Goal: Information Seeking & Learning: Learn about a topic

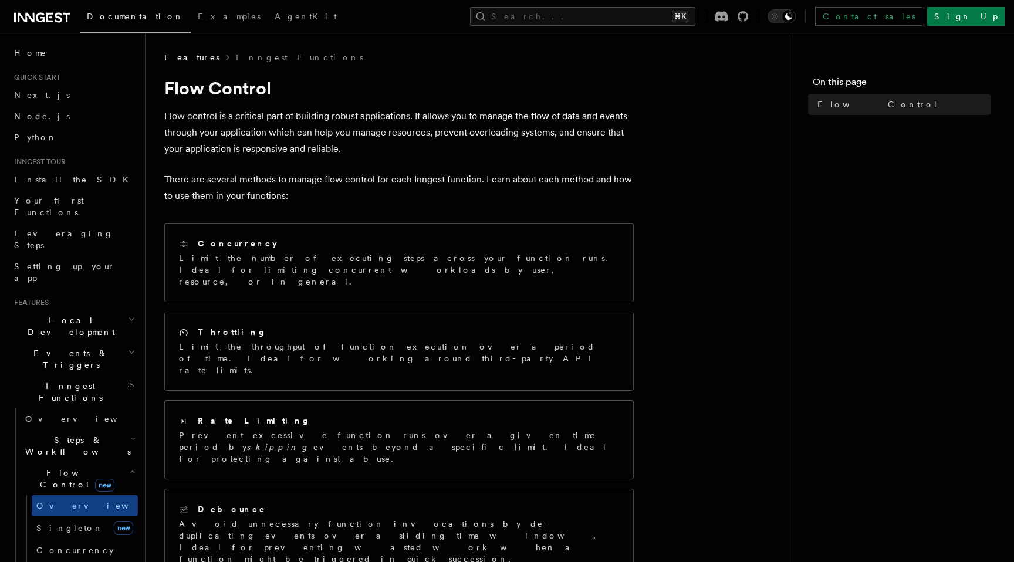
click at [69, 347] on span "Events & Triggers" at bounding box center [68, 358] width 119 height 23
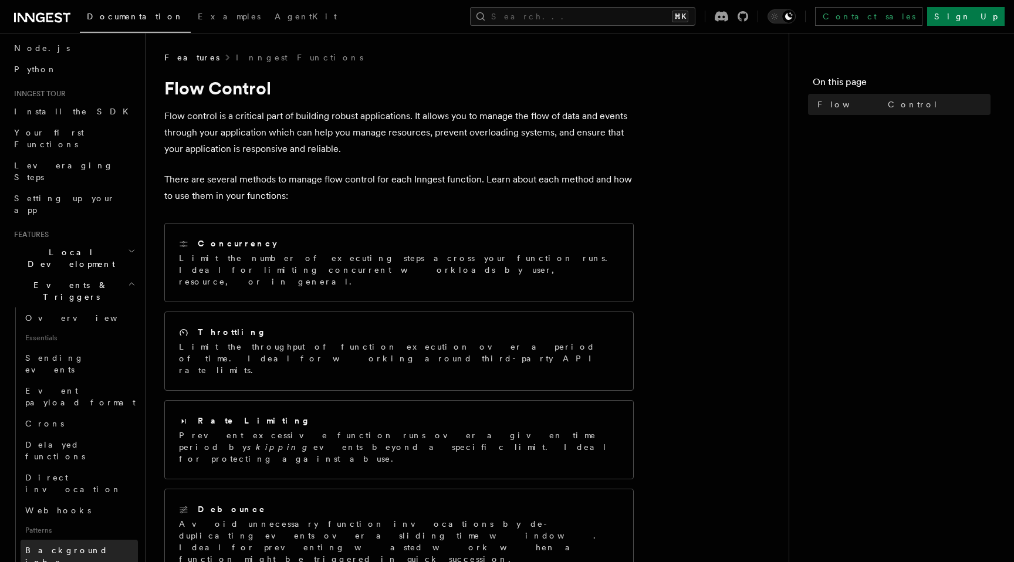
scroll to position [61, 0]
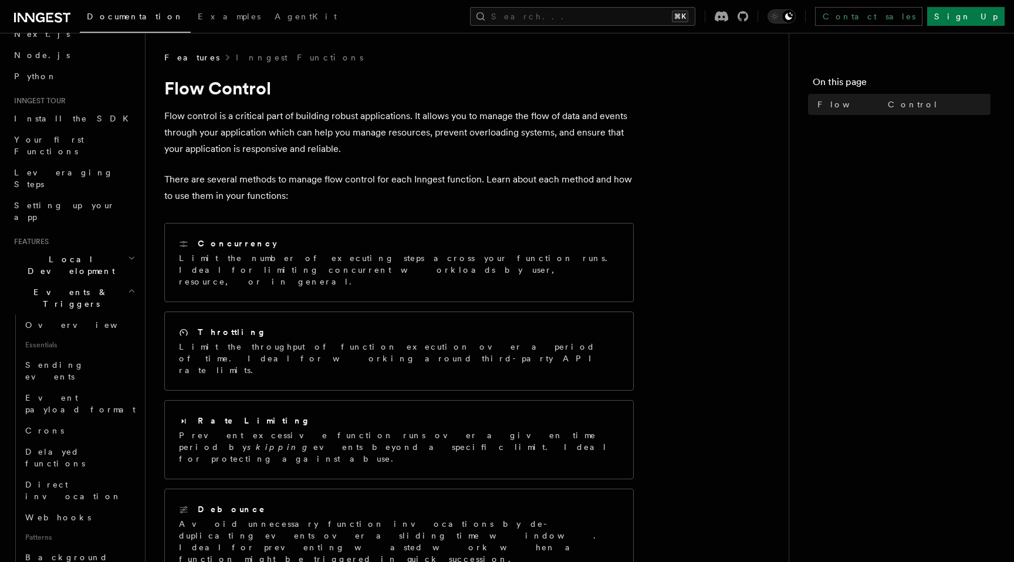
click at [61, 286] on span "Events & Triggers" at bounding box center [68, 297] width 119 height 23
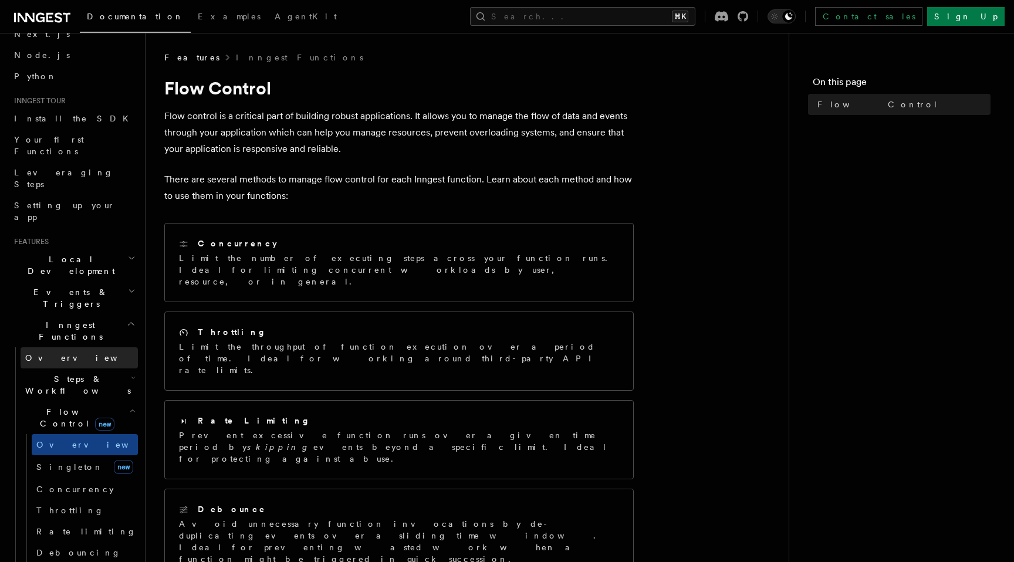
drag, startPoint x: 65, startPoint y: 266, endPoint x: 65, endPoint y: 285, distance: 18.8
click at [65, 315] on li "Inngest Functions Overview Steps & Workflows Flow Control new Overview [PERSON_…" at bounding box center [73, 514] width 129 height 399
click at [65, 373] on span "Steps & Workflows" at bounding box center [76, 384] width 110 height 23
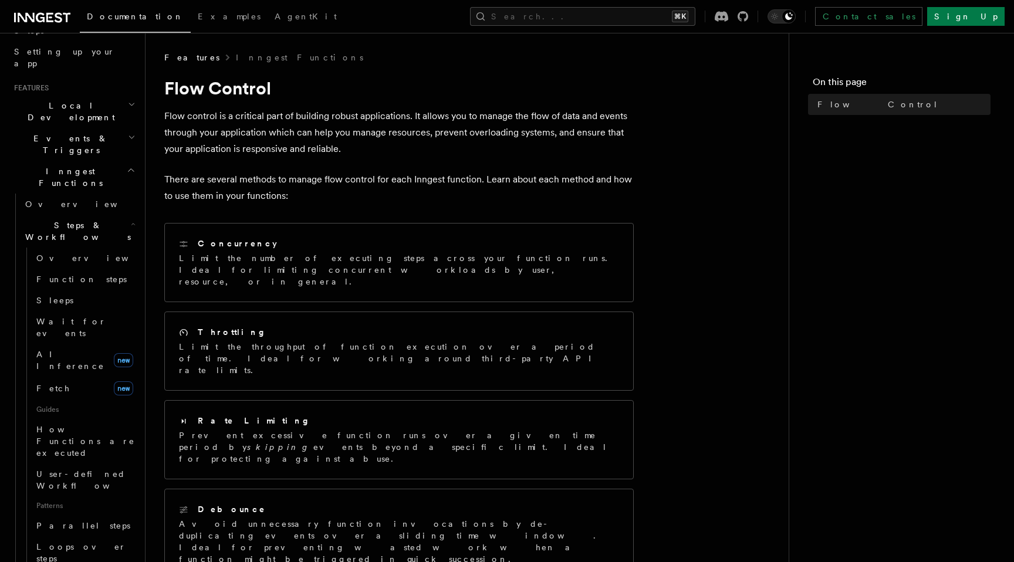
scroll to position [224, 0]
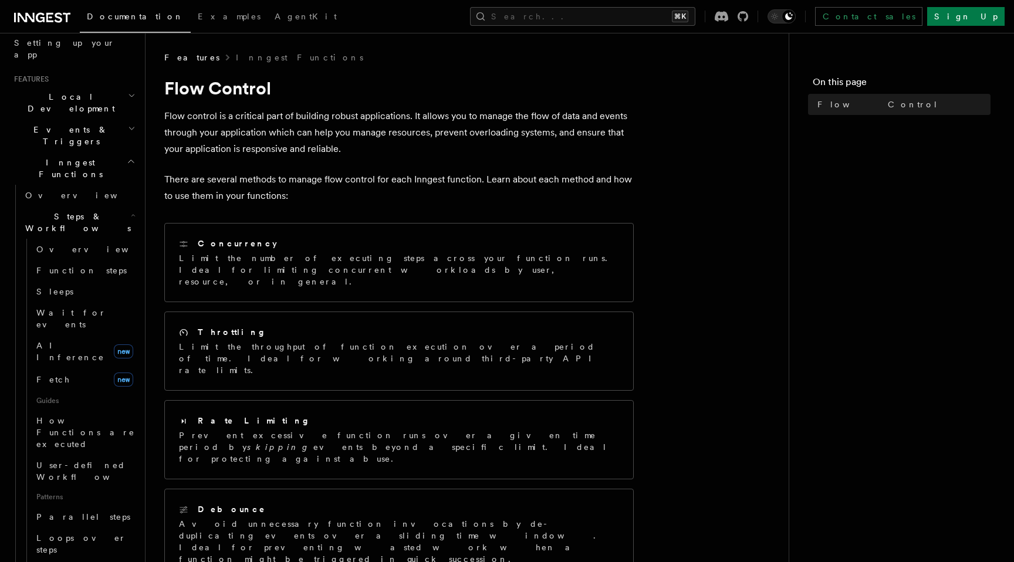
click at [63, 211] on span "Steps & Workflows" at bounding box center [76, 222] width 110 height 23
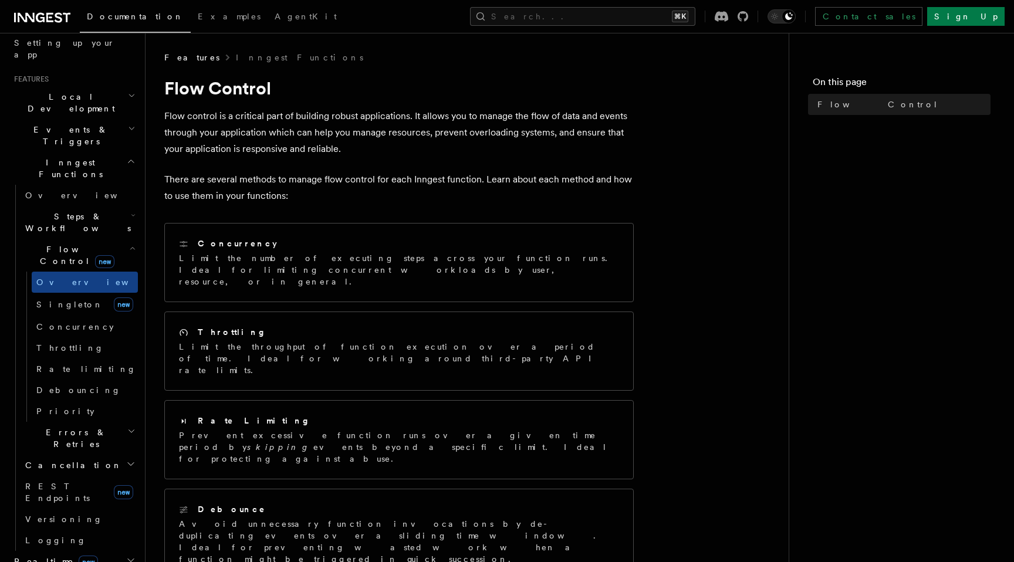
click at [59, 244] on span "Flow Control new" at bounding box center [75, 255] width 109 height 23
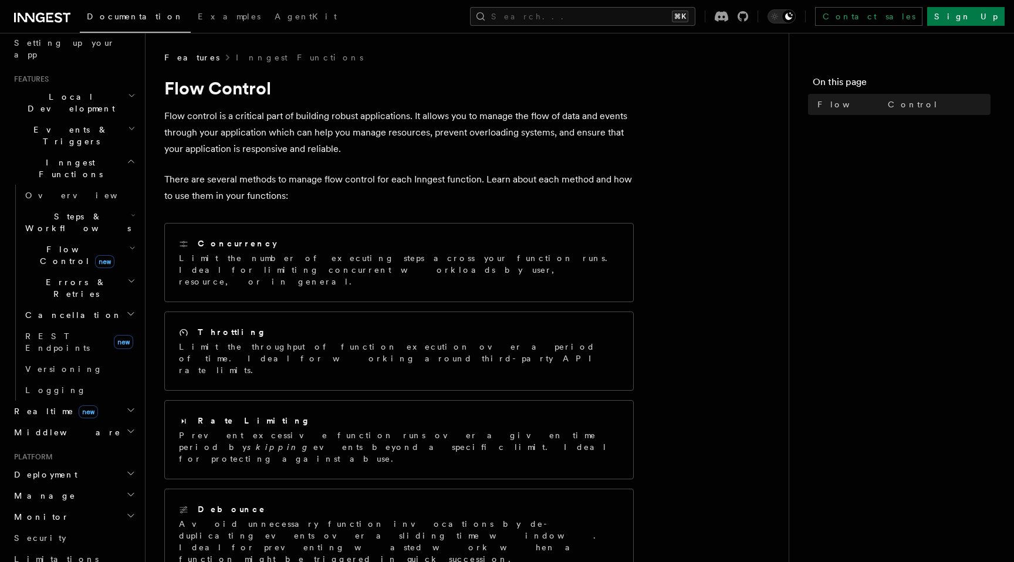
click at [50, 157] on span "Inngest Functions" at bounding box center [67, 168] width 117 height 23
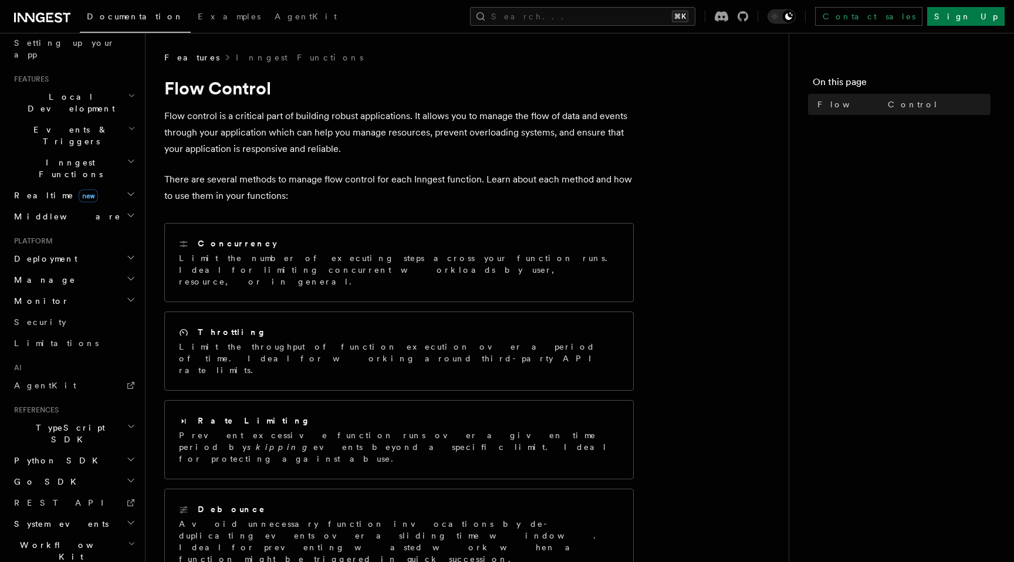
click at [53, 124] on span "Events & Triggers" at bounding box center [68, 135] width 119 height 23
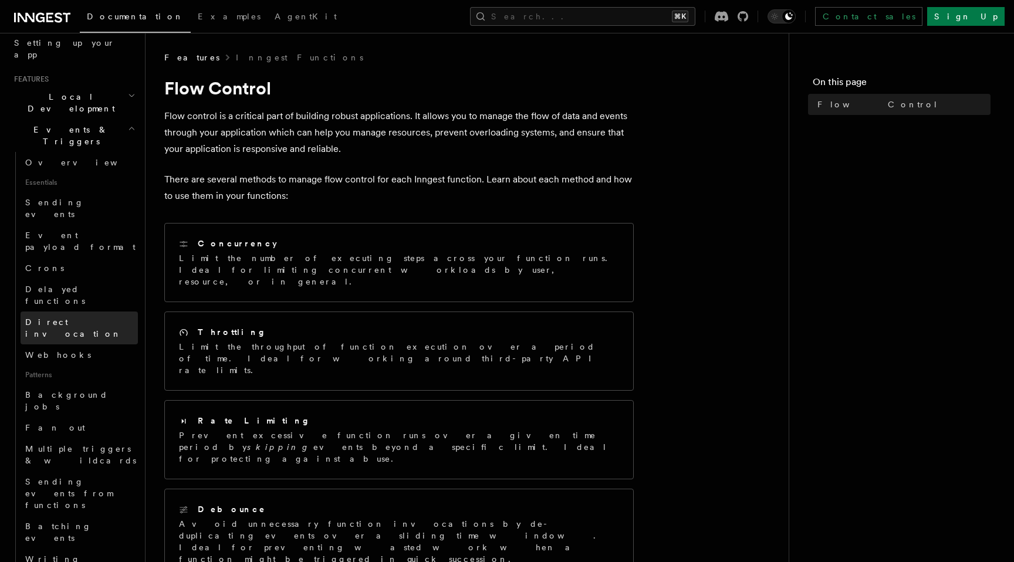
click at [83, 316] on span "Direct invocation" at bounding box center [81, 327] width 113 height 23
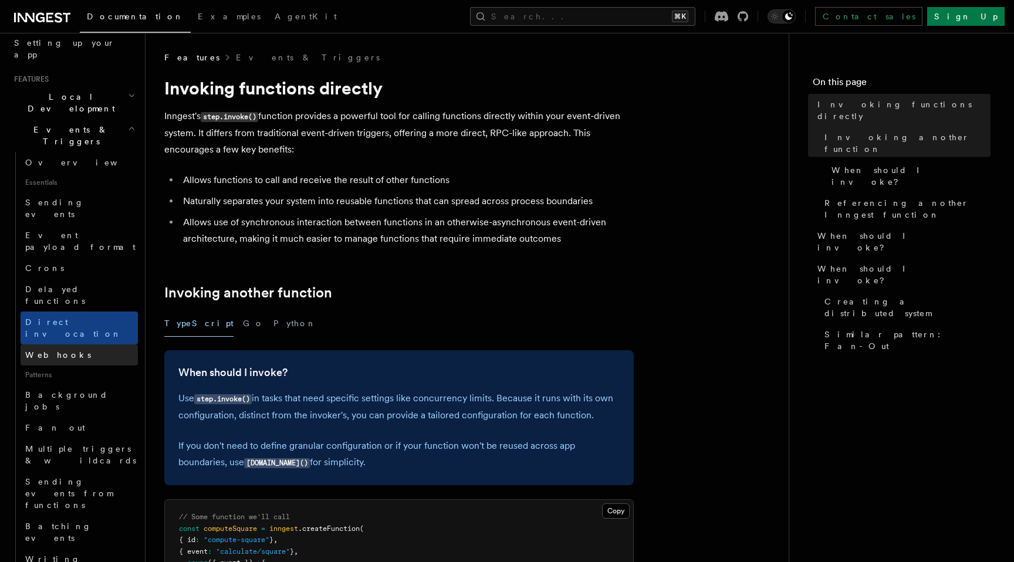
click at [75, 344] on link "Webhooks" at bounding box center [79, 354] width 117 height 21
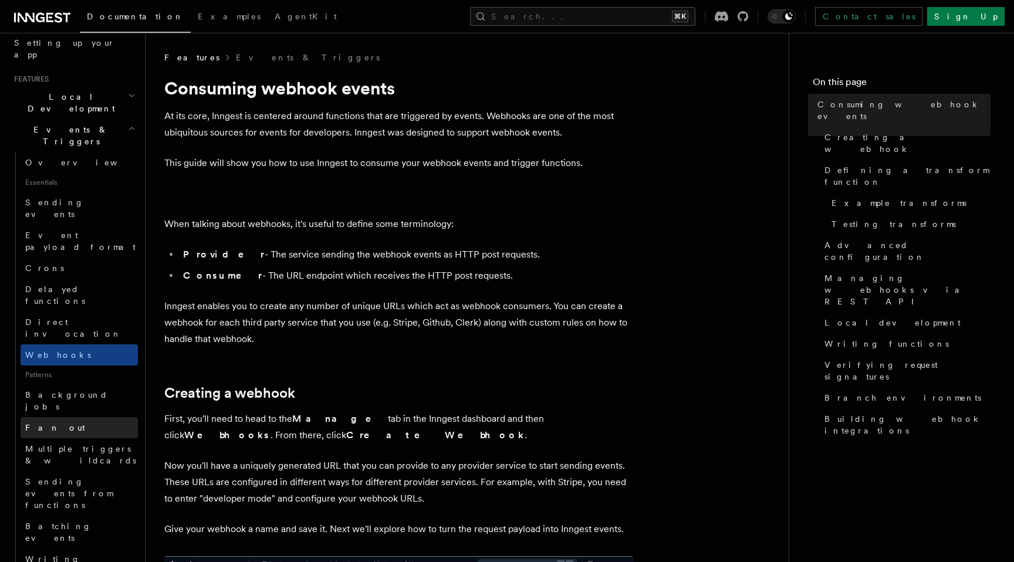
click at [78, 417] on link "Fan out" at bounding box center [79, 427] width 117 height 21
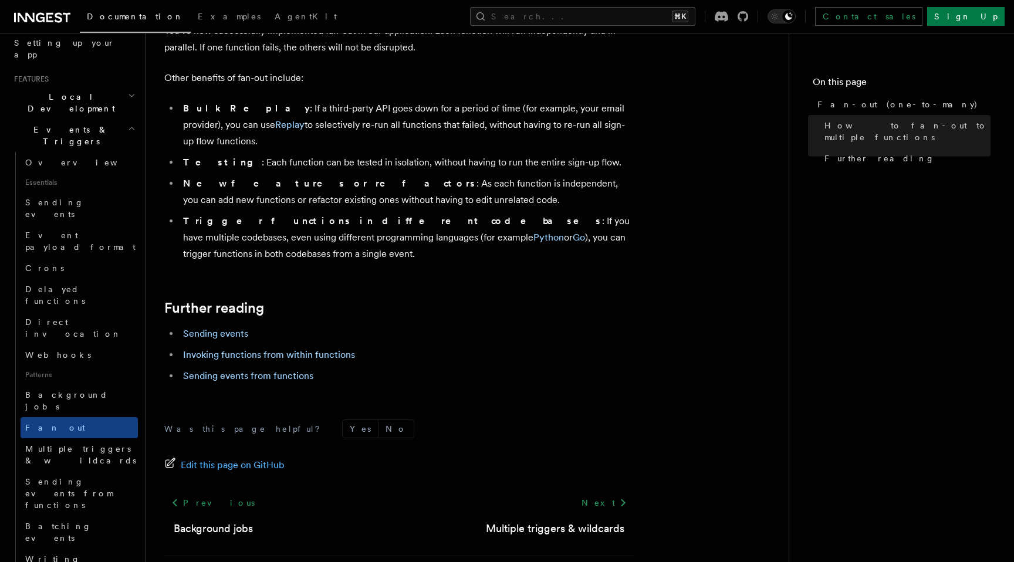
scroll to position [1515, 0]
